Goal: Ask a question

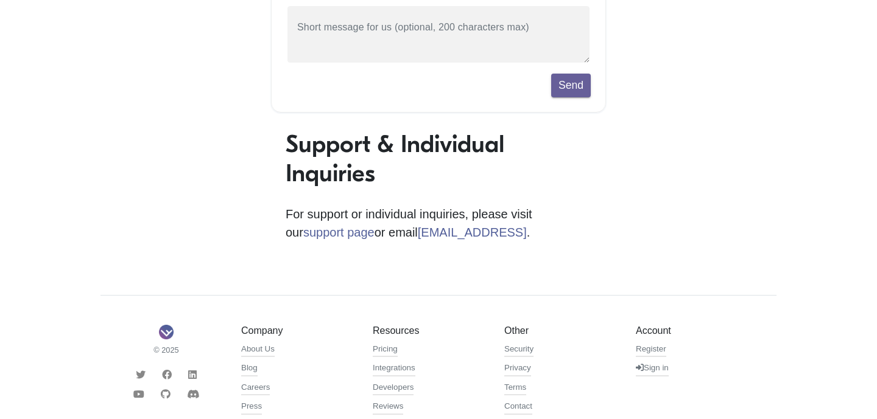
scroll to position [276, 0]
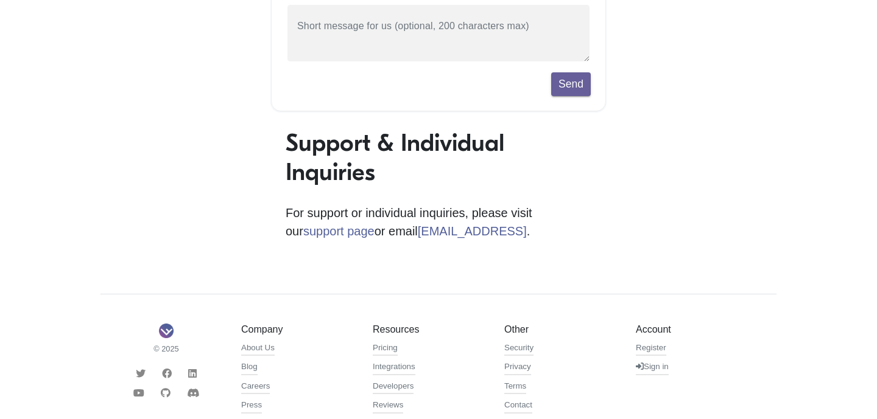
click at [800, 116] on body "Products API / SDK Grammar AI Detection Autocomplete Snippets Rephrase Chat Ass…" at bounding box center [438, 123] width 877 height 798
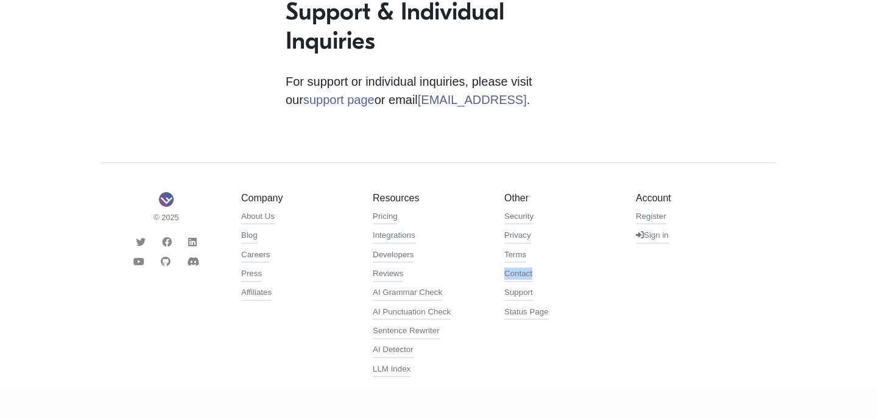
scroll to position [0, 0]
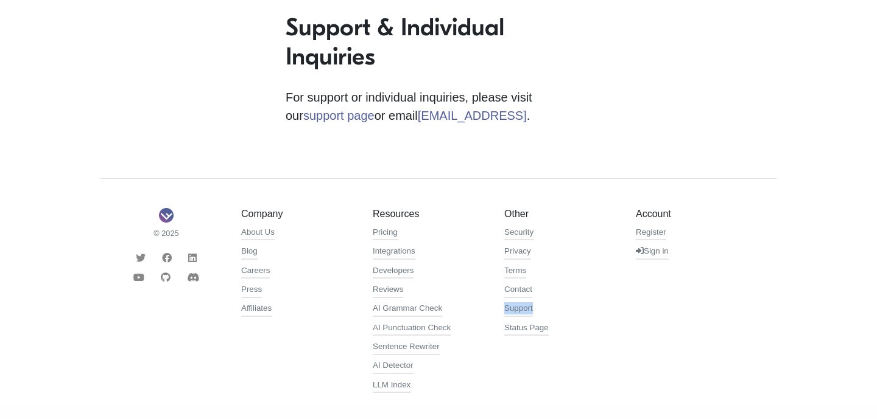
scroll to position [393, 0]
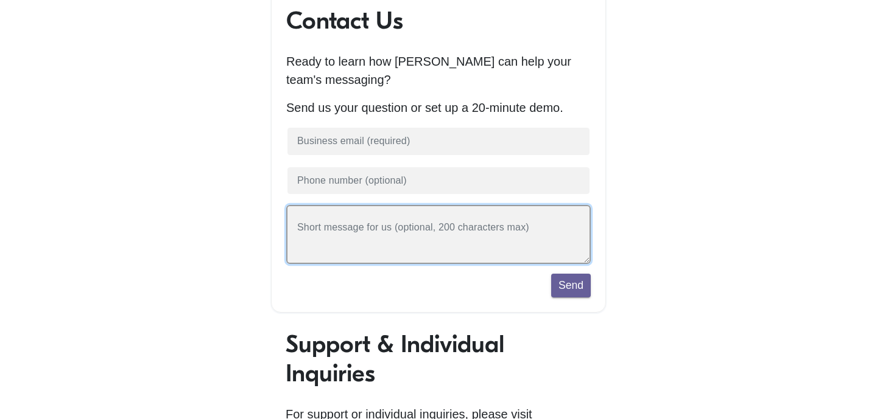
click at [437, 237] on textarea at bounding box center [438, 234] width 304 height 59
paste textarea "Dear Sapling AI Support Team, My name is [Your Name], and I am a researcher at …"
type textarea "Dear Sapling AI Support Team, My name is [Your Name], and I am a researcher at …"
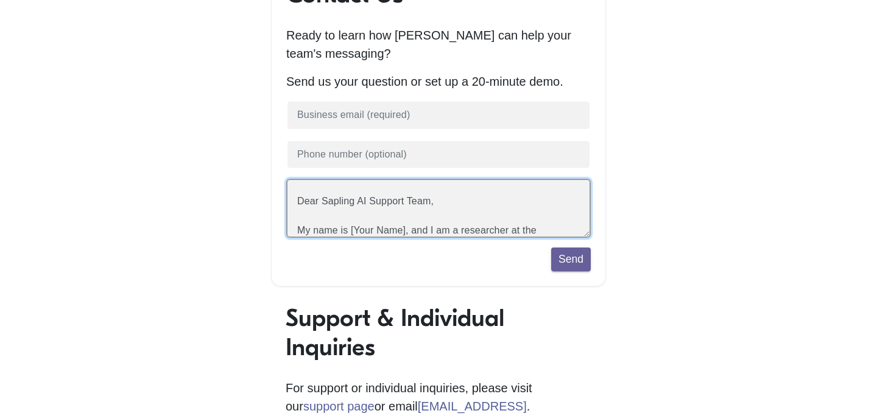
drag, startPoint x: 564, startPoint y: 221, endPoint x: 212, endPoint y: 142, distance: 361.3
click at [212, 142] on div "Contact Us Ready to learn how [PERSON_NAME] can help your team's messaging? Sen…" at bounding box center [438, 329] width 694 height 735
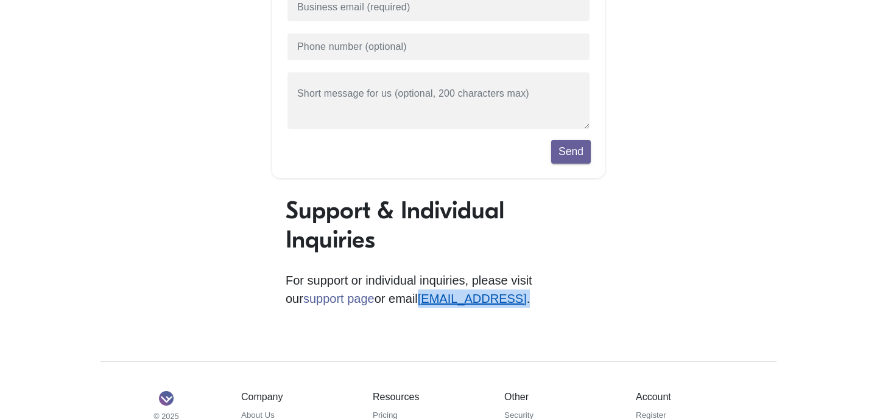
drag, startPoint x: 476, startPoint y: 304, endPoint x: 362, endPoint y: 302, distance: 114.5
click at [362, 302] on p "For support or individual inquiries, please visit our support page or email [EM…" at bounding box center [439, 290] width 306 height 37
copy p "[EMAIL_ADDRESS] ."
